Goal: Information Seeking & Learning: Learn about a topic

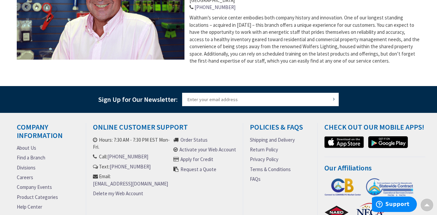
scroll to position [390, 0]
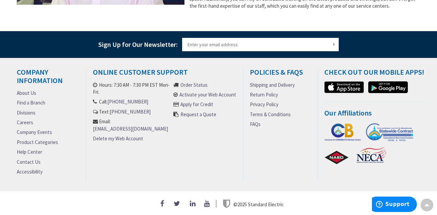
click at [24, 119] on link "Careers" at bounding box center [25, 122] width 16 height 7
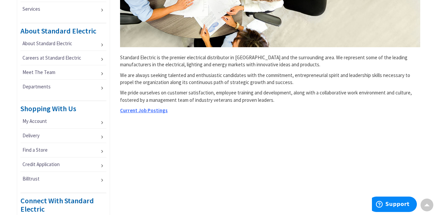
scroll to position [210, 0]
click at [137, 109] on span "Current Job Postings" at bounding box center [144, 110] width 48 height 6
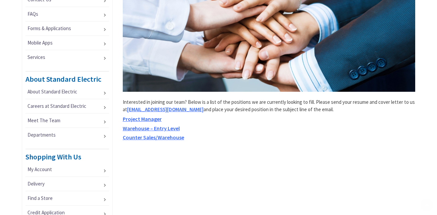
scroll to position [161, 0]
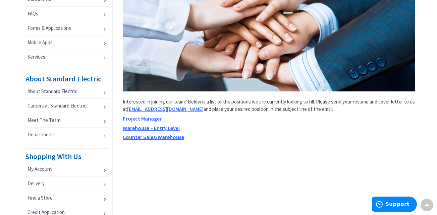
click at [156, 128] on span "Warehouse – Entry Level" at bounding box center [151, 128] width 57 height 7
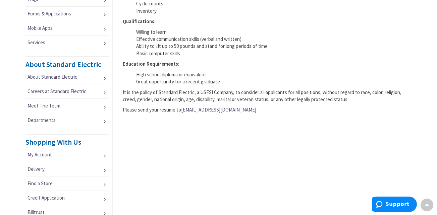
scroll to position [170, 0]
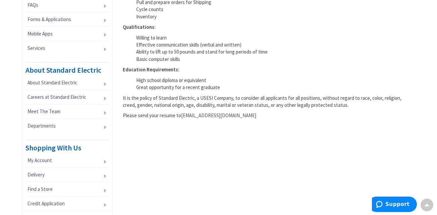
click at [191, 117] on link "[EMAIL_ADDRESS][DOMAIN_NAME]" at bounding box center [218, 115] width 75 height 7
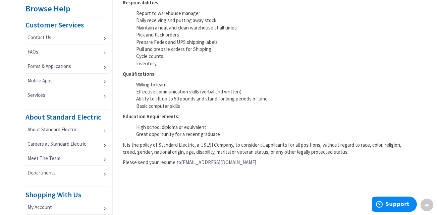
scroll to position [124, 0]
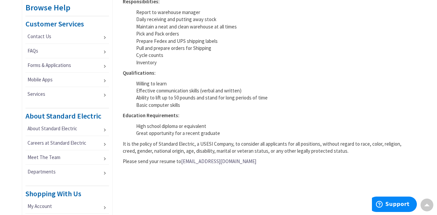
click at [201, 161] on link "[EMAIL_ADDRESS][DOMAIN_NAME]" at bounding box center [218, 161] width 75 height 7
